Goal: Transaction & Acquisition: Register for event/course

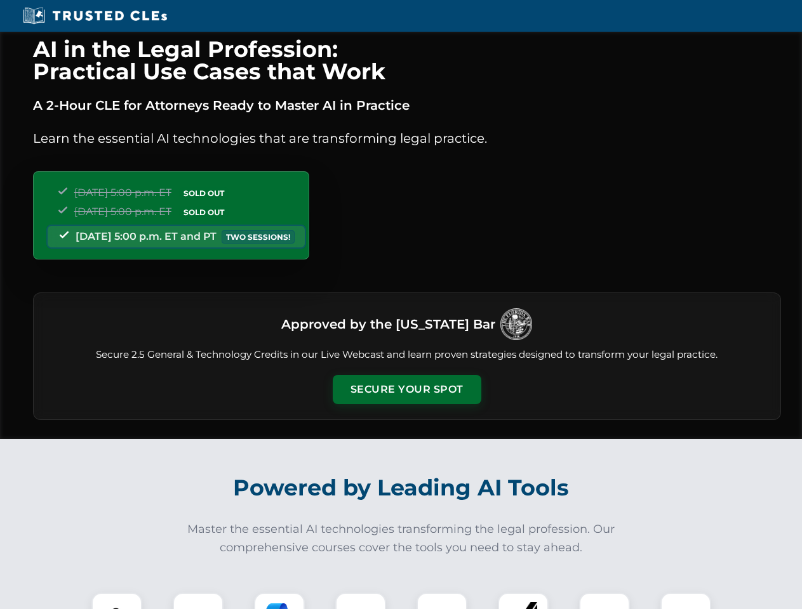
click at [406, 390] on button "Secure Your Spot" at bounding box center [407, 389] width 149 height 29
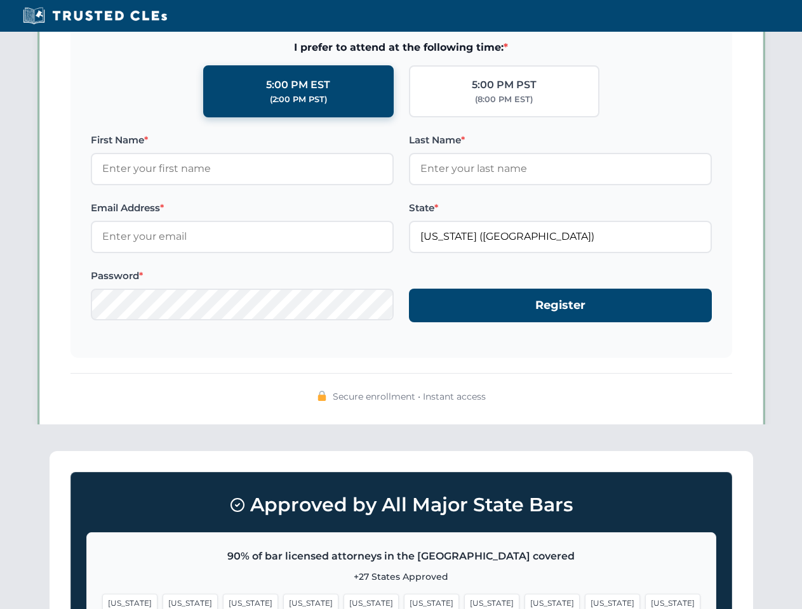
click at [464, 601] on span "[US_STATE]" at bounding box center [491, 603] width 55 height 18
click at [585, 601] on span "[US_STATE]" at bounding box center [612, 603] width 55 height 18
